Goal: Task Accomplishment & Management: Use online tool/utility

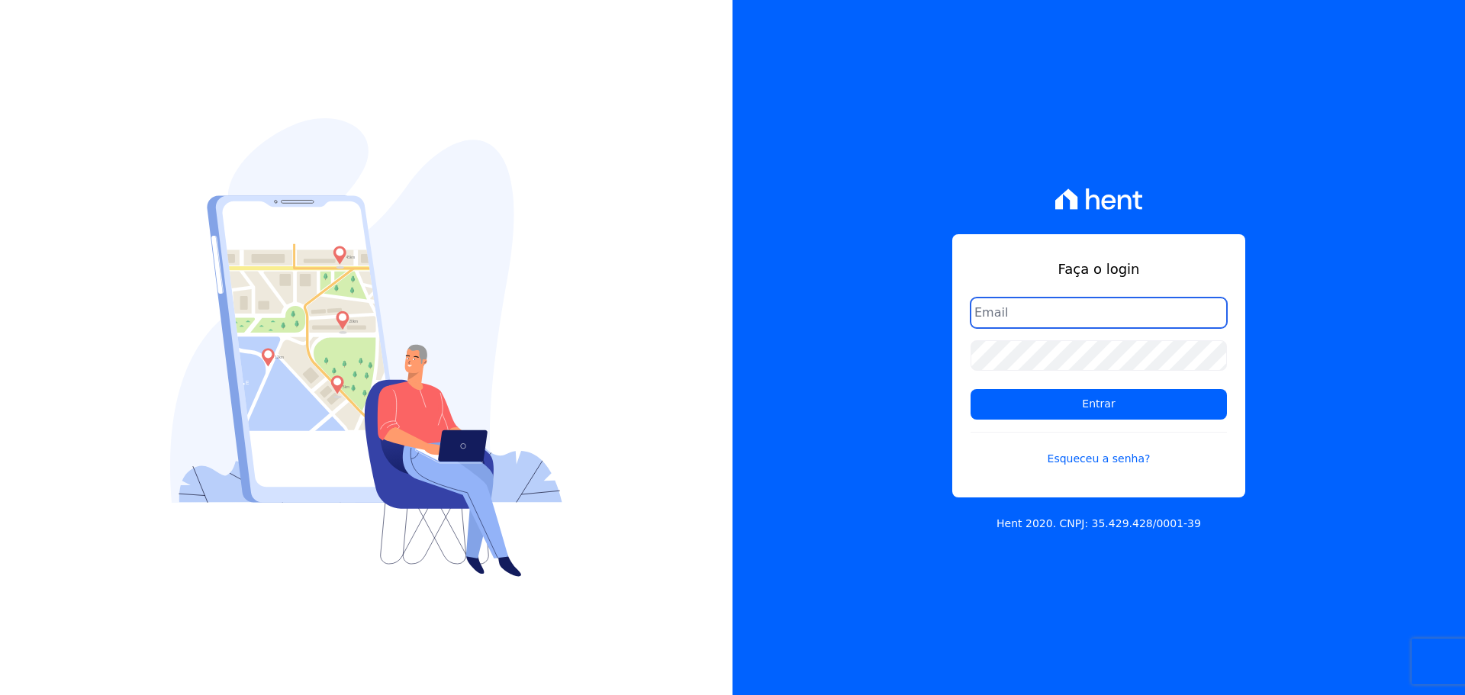
click at [1020, 314] on input "email" at bounding box center [1098, 313] width 256 height 31
type input "alexandre@trapisa.com.br"
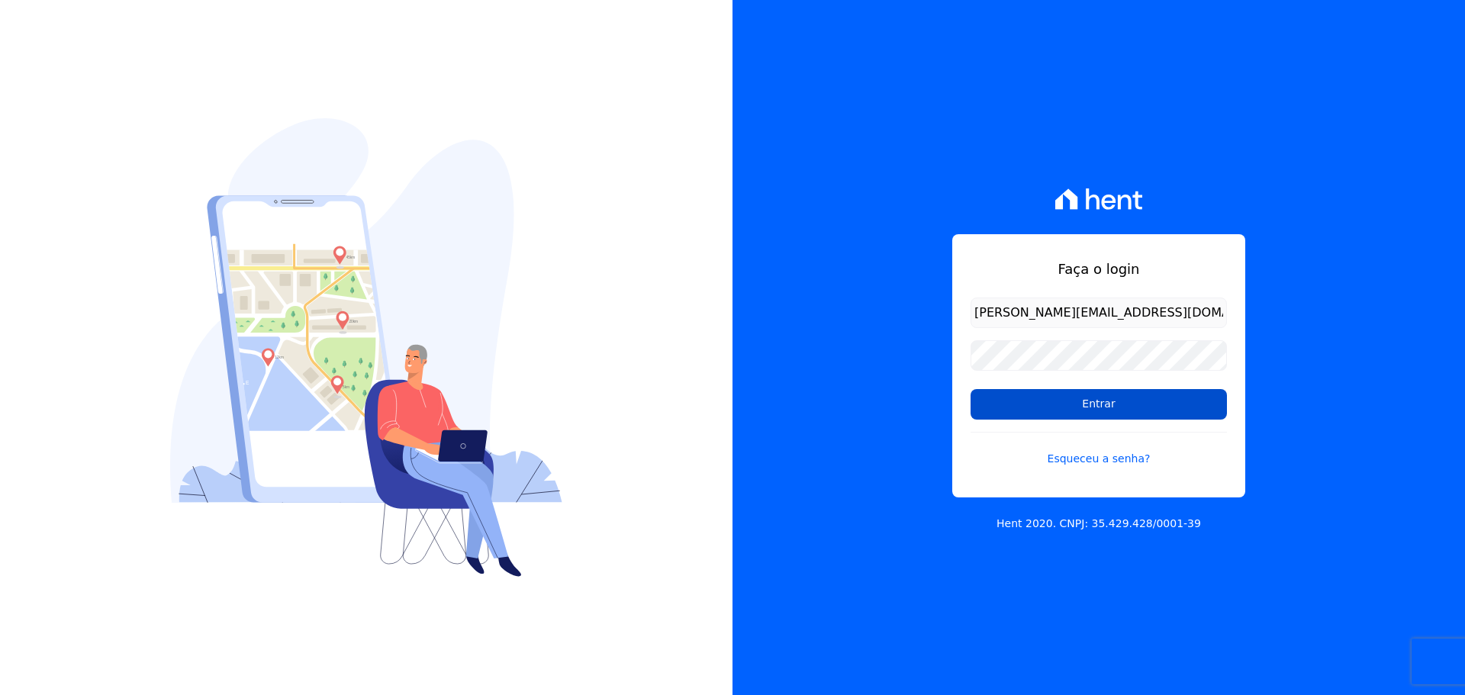
click at [1058, 410] on input "Entrar" at bounding box center [1098, 404] width 256 height 31
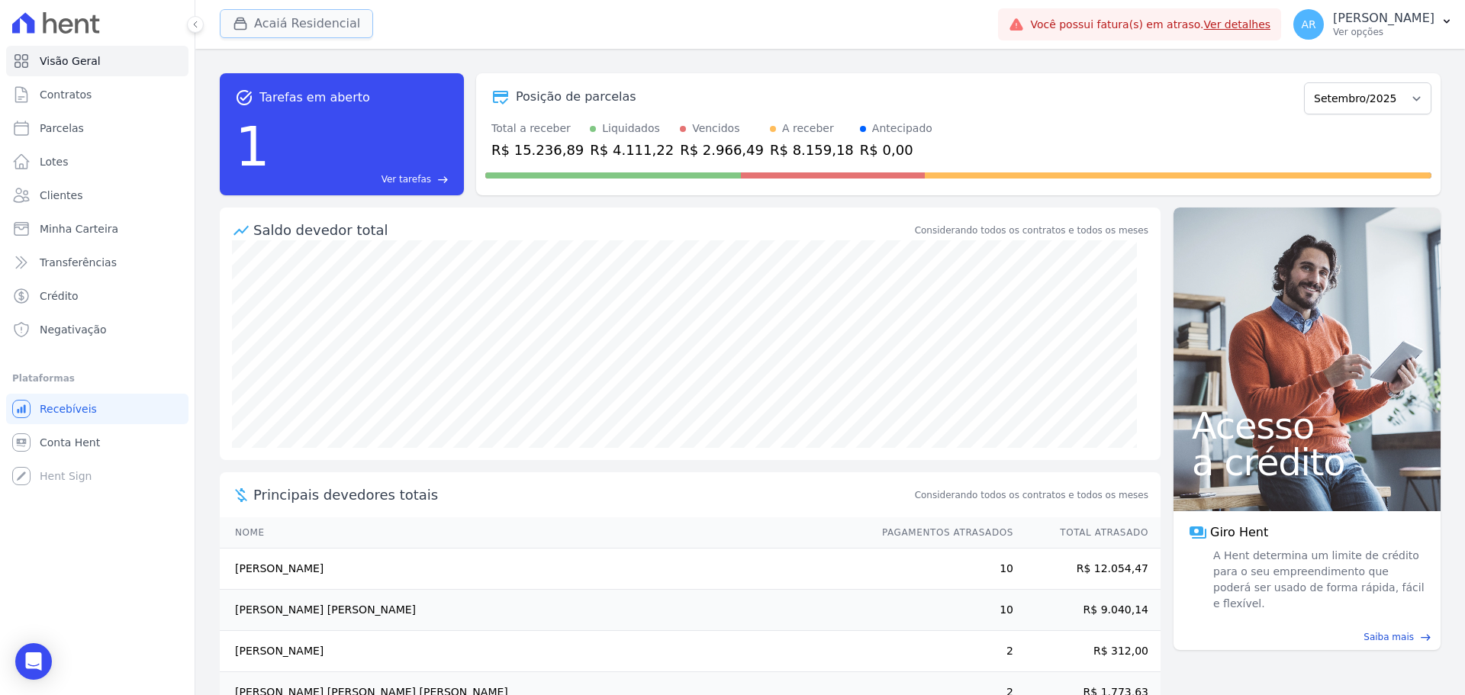
click at [285, 24] on button "Acaiá Residencial" at bounding box center [296, 23] width 153 height 29
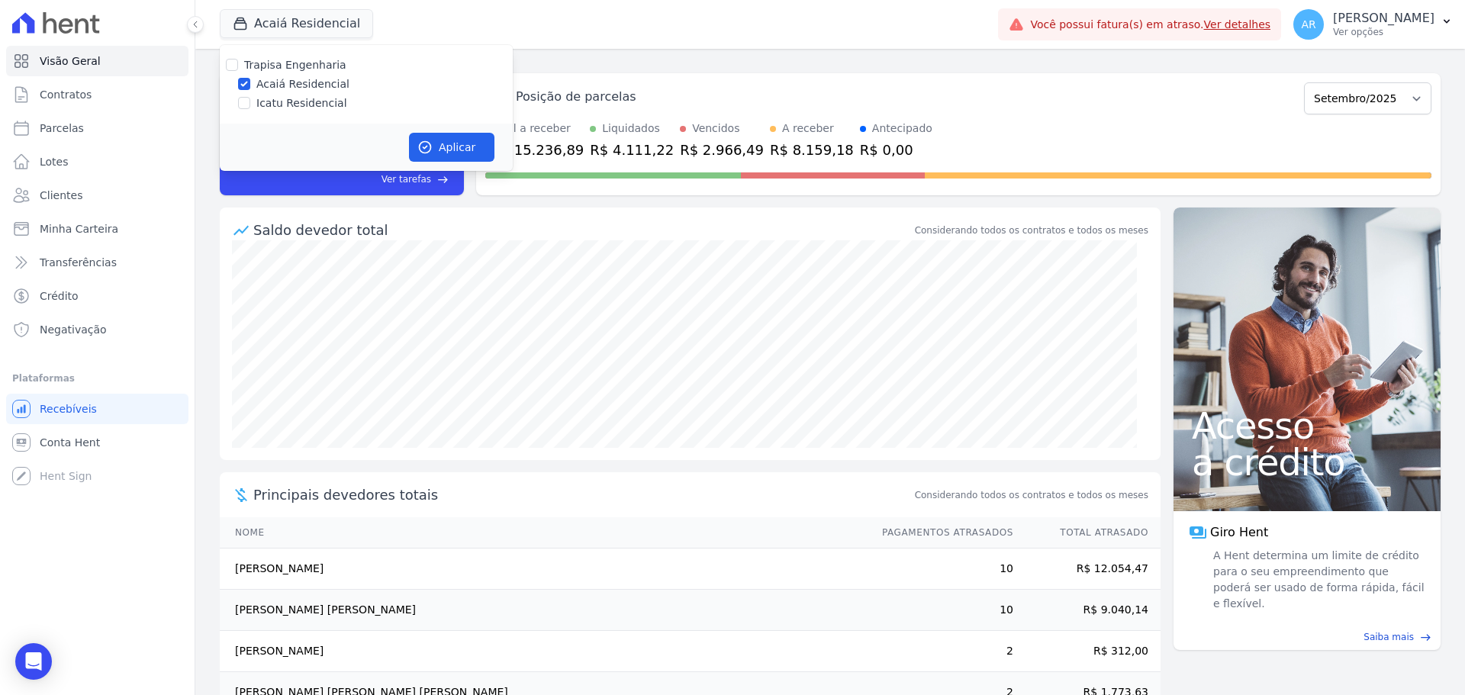
click at [264, 105] on label "Icatu Residencial" at bounding box center [301, 103] width 91 height 16
click at [250, 105] on input "Icatu Residencial" at bounding box center [244, 103] width 12 height 12
checkbox input "true"
click at [435, 150] on button "Aplicar" at bounding box center [451, 147] width 85 height 29
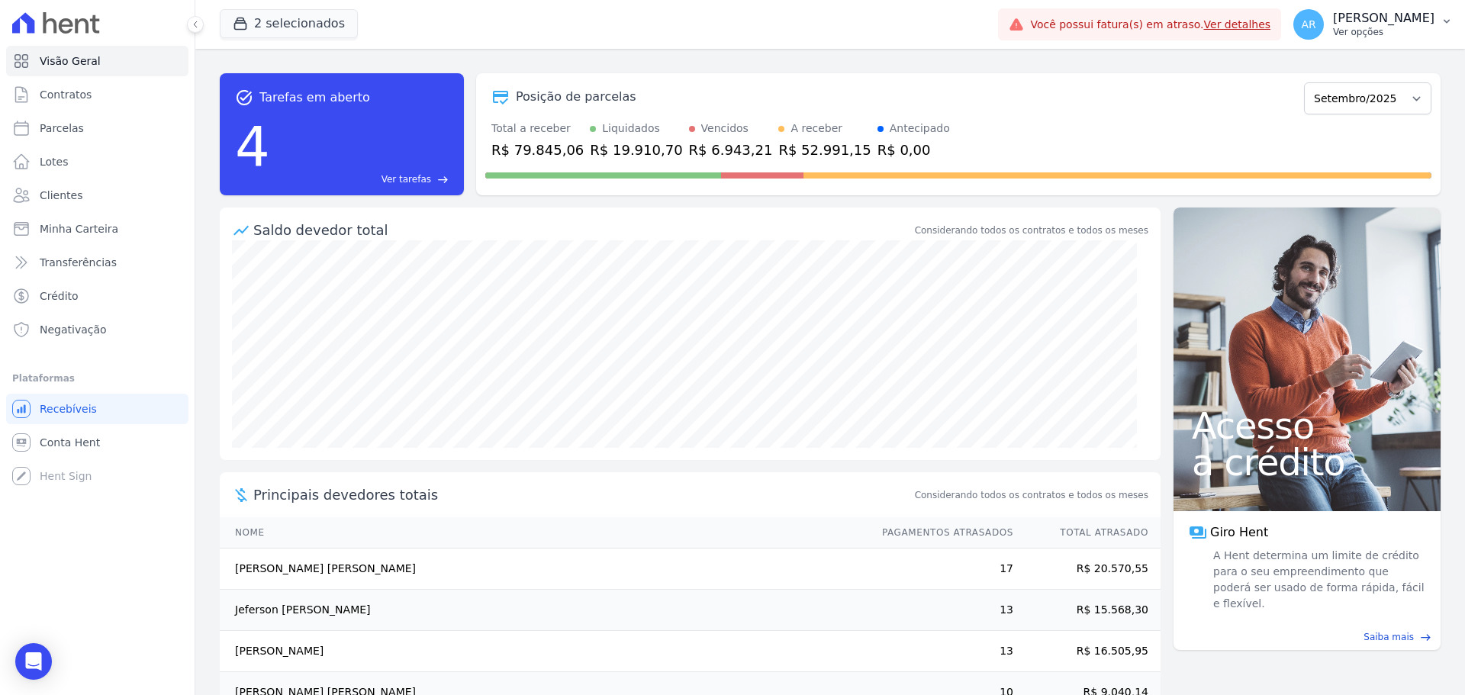
click at [1338, 23] on p "[PERSON_NAME]" at bounding box center [1383, 18] width 101 height 15
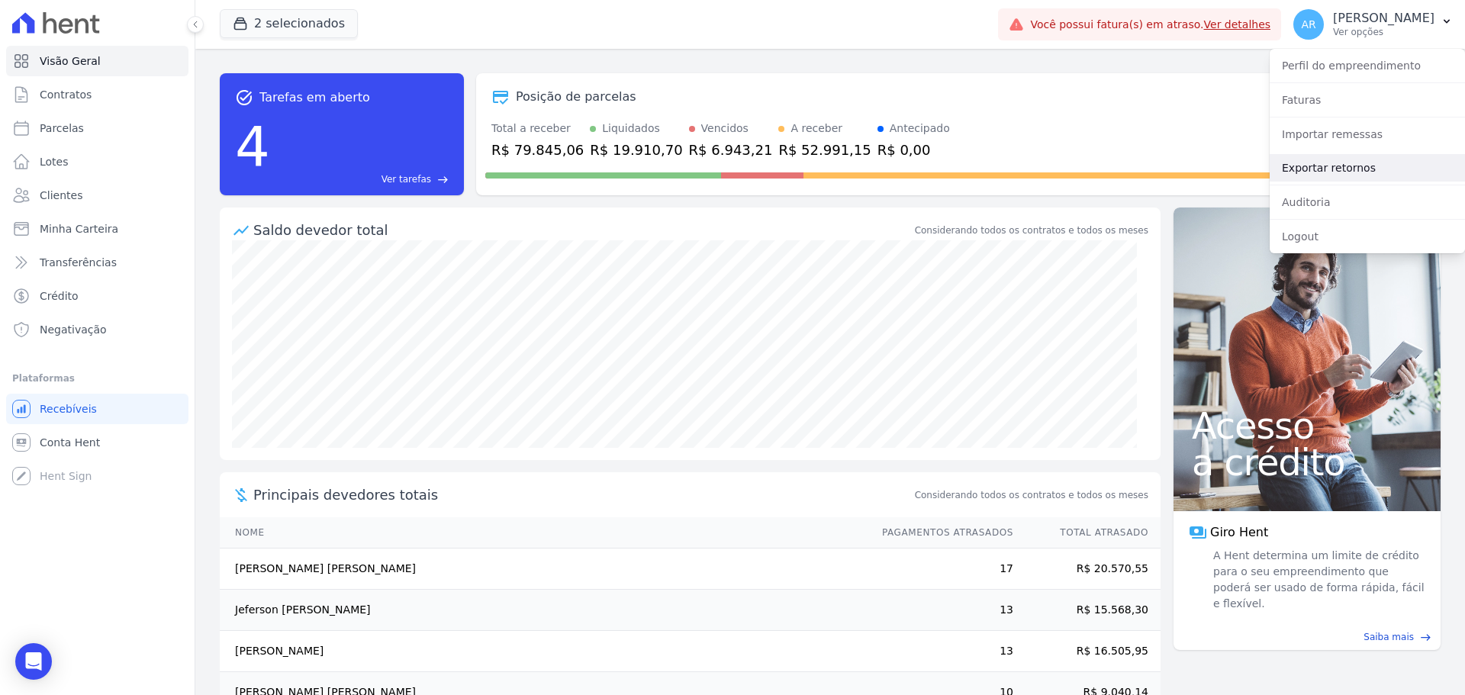
drag, startPoint x: 1312, startPoint y: 165, endPoint x: 1185, endPoint y: 154, distance: 127.9
click at [1312, 165] on link "Exportar retornos" at bounding box center [1366, 167] width 195 height 27
